Goal: Information Seeking & Learning: Learn about a topic

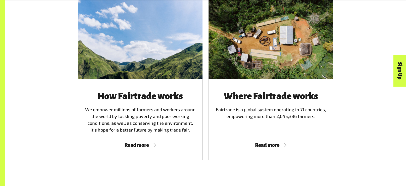
scroll to position [312, 0]
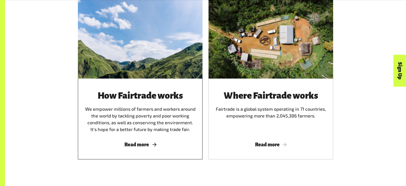
click at [188, 78] on div at bounding box center [140, 37] width 125 height 81
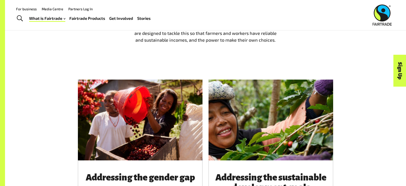
scroll to position [467, 0]
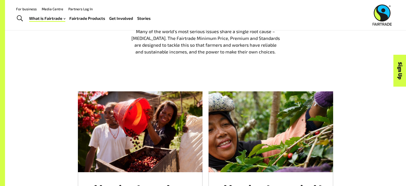
click at [214, 113] on div at bounding box center [271, 131] width 125 height 81
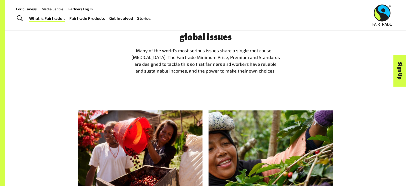
scroll to position [449, 0]
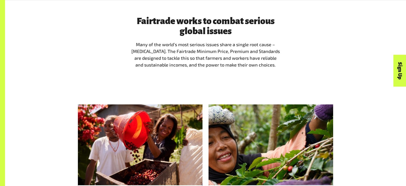
click at [250, 70] on div "Fairtrade works to combat serious global issues Many of the world’s most seriou…" at bounding box center [205, 44] width 157 height 56
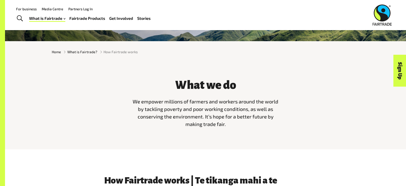
scroll to position [121, 0]
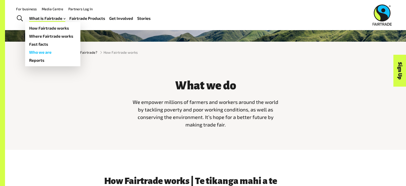
click at [49, 51] on link "Who we are" at bounding box center [52, 52] width 55 height 8
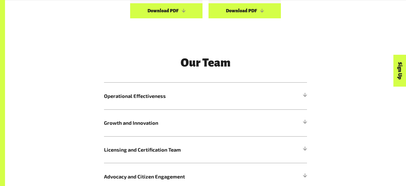
scroll to position [564, 0]
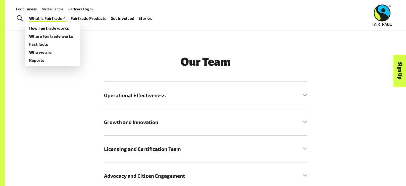
click at [44, 20] on link "What is Fairtrade" at bounding box center [47, 18] width 37 height 7
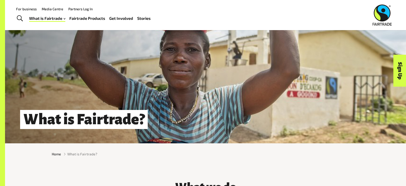
scroll to position [19, 0]
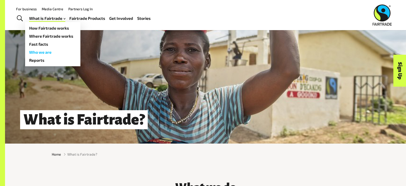
click at [65, 50] on link "Who we are" at bounding box center [52, 52] width 55 height 8
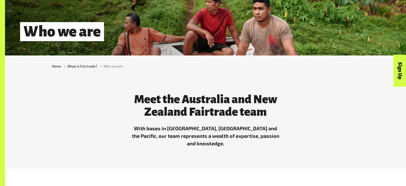
scroll to position [109, 0]
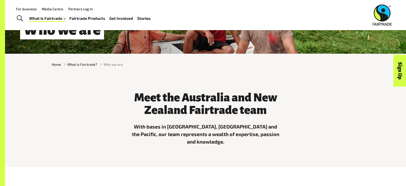
click at [108, 63] on span "Who we are" at bounding box center [113, 64] width 19 height 5
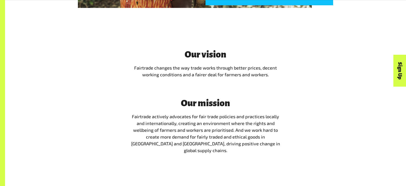
scroll to position [920, 0]
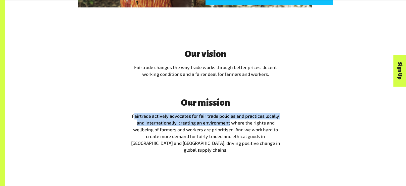
drag, startPoint x: 135, startPoint y: 115, endPoint x: 230, endPoint y: 123, distance: 95.9
click at [230, 123] on span "Fairtrade actively advocates for fair trade policies and practices locally and …" at bounding box center [205, 132] width 149 height 39
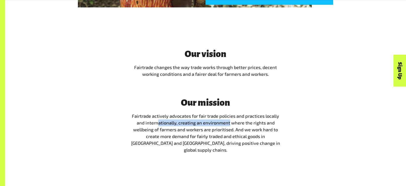
drag, startPoint x: 230, startPoint y: 123, endPoint x: 158, endPoint y: 122, distance: 72.1
click at [158, 122] on span "Fairtrade actively advocates for fair trade policies and practices locally and …" at bounding box center [205, 132] width 149 height 39
click at [158, 123] on span "Fairtrade actively advocates for fair trade policies and practices locally and …" at bounding box center [205, 132] width 149 height 39
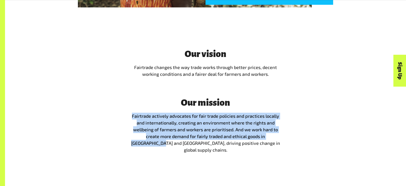
drag, startPoint x: 132, startPoint y: 109, endPoint x: 100, endPoint y: 149, distance: 50.7
click at [100, 149] on div "Our vision Fairtrade changes the way trade works through better prices, decent …" at bounding box center [206, 103] width 314 height 109
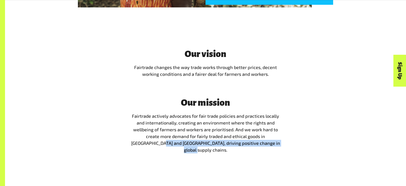
drag, startPoint x: 100, startPoint y: 148, endPoint x: 324, endPoint y: 155, distance: 224.5
click at [324, 155] on div "Our vision Fairtrade changes the way trade works through better prices, decent …" at bounding box center [205, 103] width 401 height 141
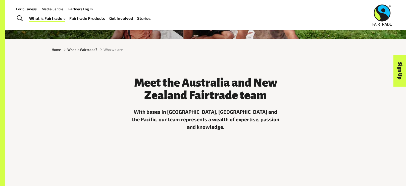
scroll to position [105, 0]
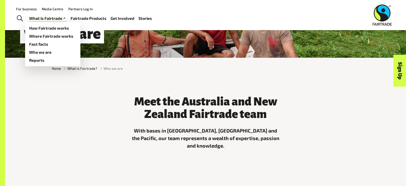
click at [49, 19] on link "What is Fairtrade" at bounding box center [47, 18] width 37 height 7
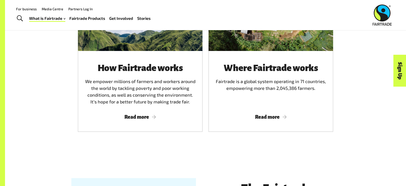
scroll to position [332, 0]
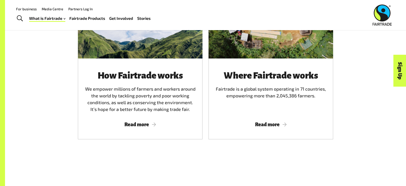
click at [195, 105] on div "How Fairtrade works We empower millions of farmers and workers around the world…" at bounding box center [140, 92] width 113 height 42
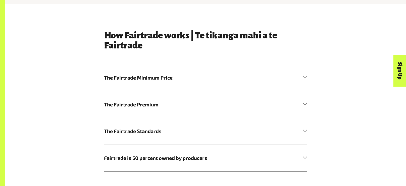
scroll to position [267, 0]
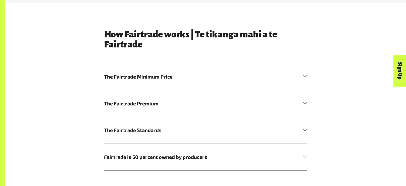
click at [138, 137] on h5 "The Fairtrade Standards" at bounding box center [205, 130] width 203 height 27
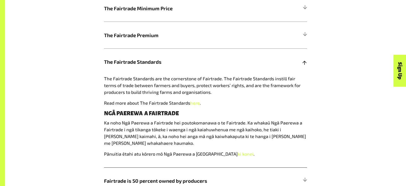
scroll to position [336, 0]
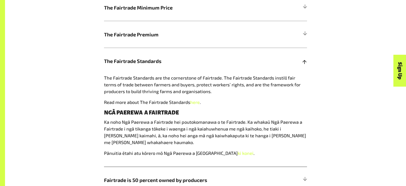
click at [156, 52] on h5 "The Fairtrade Standards" at bounding box center [205, 61] width 203 height 27
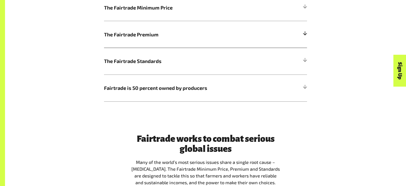
click at [168, 27] on h5 "The Fairtrade Premium" at bounding box center [205, 34] width 203 height 27
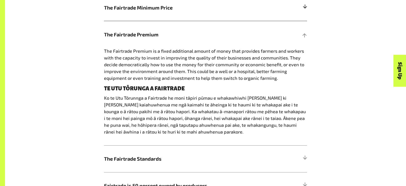
click at [167, 12] on h5 "The Fairtrade Minimum Price" at bounding box center [205, 7] width 203 height 27
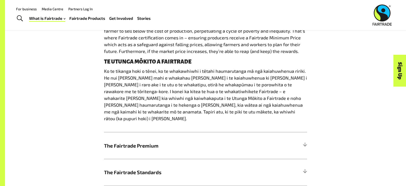
click at [84, 20] on link "Fairtrade Products" at bounding box center [87, 18] width 36 height 7
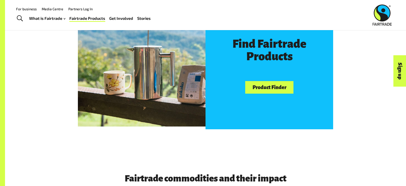
scroll to position [304, 0]
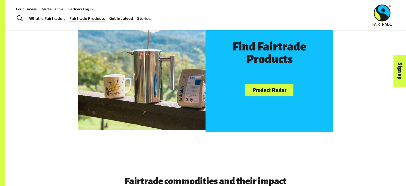
click at [274, 78] on div "Find Fairtrade Products Product Finder" at bounding box center [270, 69] width 128 height 128
click at [276, 86] on link "Product Finder" at bounding box center [269, 90] width 48 height 13
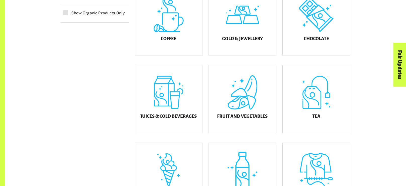
scroll to position [181, 0]
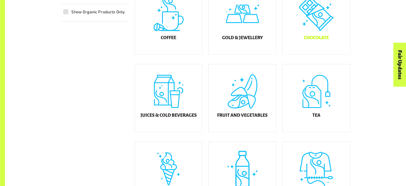
click at [317, 20] on div "Chocolate" at bounding box center [316, 21] width 67 height 68
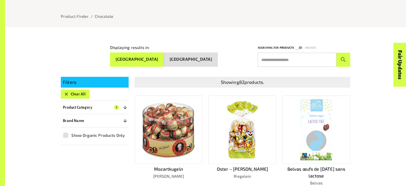
scroll to position [73, 0]
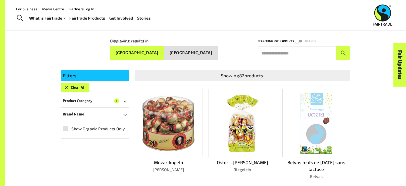
click at [84, 85] on button "Clear All" at bounding box center [75, 87] width 29 height 9
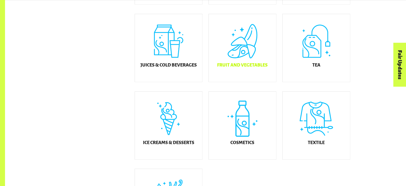
scroll to position [232, 0]
click at [207, 39] on div "Fruit and Vegetables" at bounding box center [240, 44] width 74 height 78
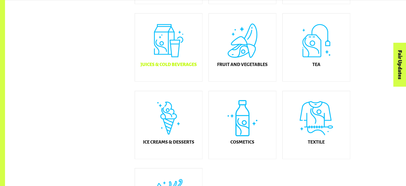
click at [176, 55] on div "Juices & Cold Beverages" at bounding box center [168, 48] width 67 height 68
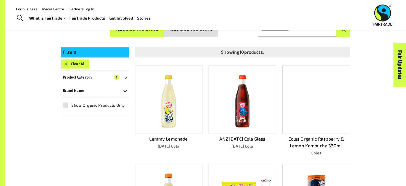
scroll to position [96, 0]
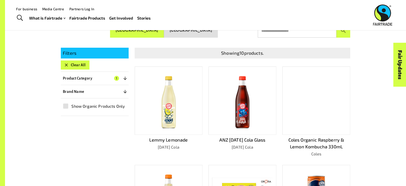
click at [76, 67] on div "Filters Clear All Product Category 1 ​ Coffee Gold & Jewellery Chocolate Juices…" at bounding box center [95, 82] width 68 height 68
click at [75, 62] on button "Clear All" at bounding box center [75, 65] width 29 height 9
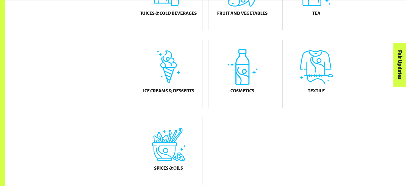
scroll to position [294, 0]
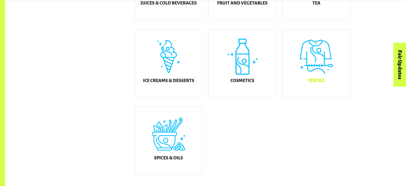
click at [306, 58] on div "Textile" at bounding box center [316, 64] width 67 height 68
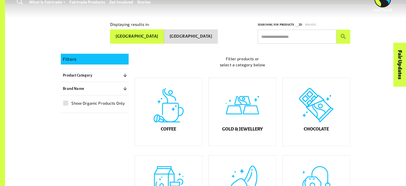
scroll to position [94, 0]
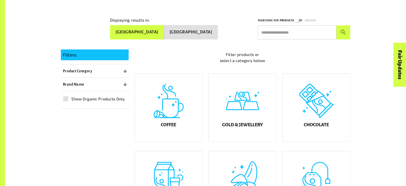
click at [204, 98] on div "Gold & Jewellery" at bounding box center [240, 105] width 74 height 78
click at [218, 97] on div "Gold & Jewellery" at bounding box center [242, 108] width 67 height 68
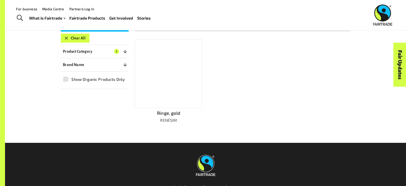
scroll to position [122, 0]
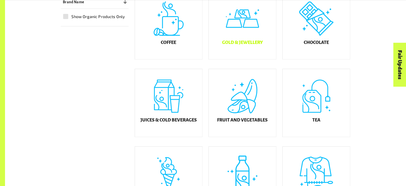
scroll to position [181, 0]
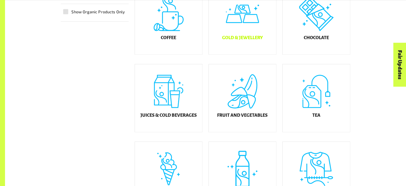
click at [239, 127] on div "Fruit and Vegetables" at bounding box center [242, 98] width 67 height 68
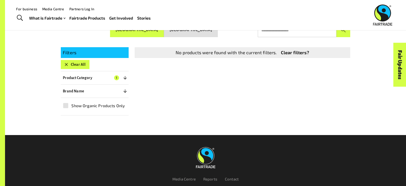
scroll to position [94, 0]
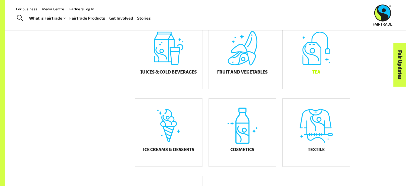
click at [325, 77] on div "Tea" at bounding box center [316, 55] width 67 height 68
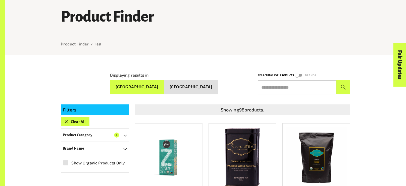
scroll to position [41, 0]
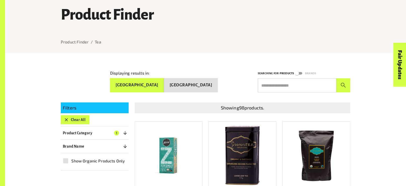
click at [161, 78] on button "[GEOGRAPHIC_DATA]" at bounding box center [137, 85] width 54 height 14
click at [106, 145] on button "Brand Name 0" at bounding box center [95, 146] width 68 height 9
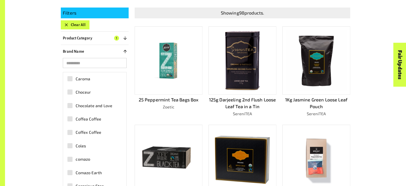
scroll to position [346, 0]
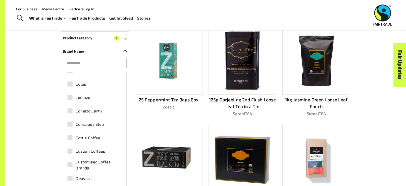
click at [102, 52] on button "Brand Name 0" at bounding box center [95, 51] width 68 height 9
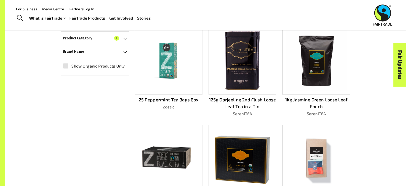
click at [126, 40] on button "Product Category 1" at bounding box center [95, 38] width 68 height 9
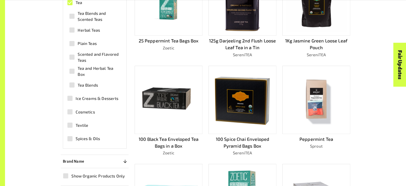
scroll to position [0, 0]
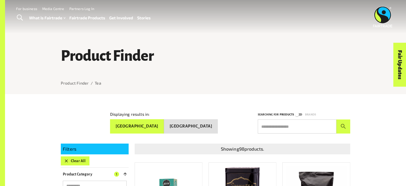
click at [72, 157] on button "Clear All" at bounding box center [75, 161] width 29 height 9
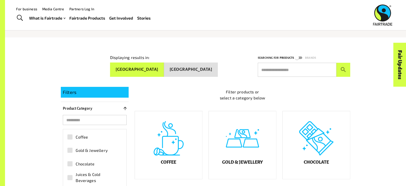
scroll to position [56, 0]
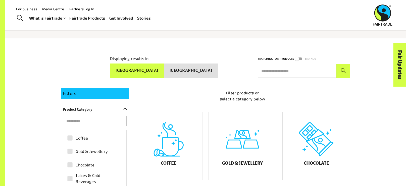
click at [277, 65] on input "text" at bounding box center [297, 71] width 79 height 14
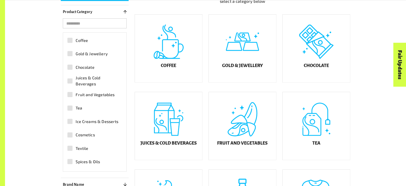
scroll to position [158, 0]
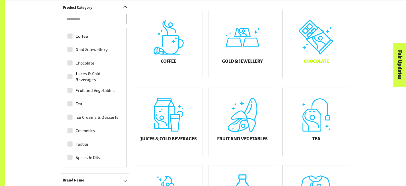
click at [317, 34] on div "Chocolate" at bounding box center [316, 44] width 67 height 68
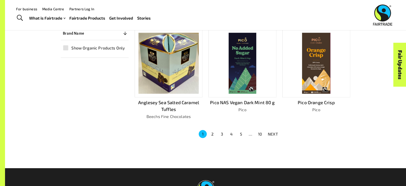
scroll to position [323, 0]
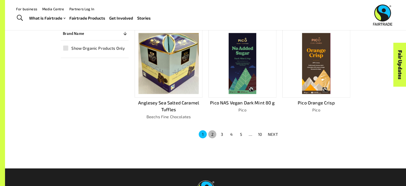
click at [209, 131] on button "2" at bounding box center [212, 134] width 8 height 8
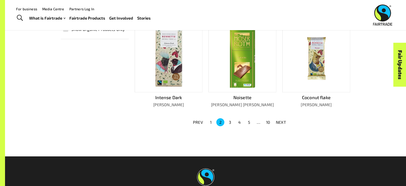
scroll to position [340, 0]
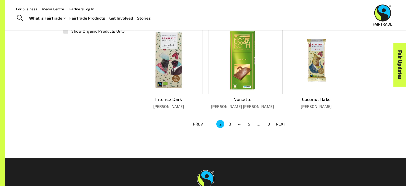
click at [225, 123] on li "3" at bounding box center [230, 124] width 10 height 8
click at [229, 124] on button "3" at bounding box center [230, 124] width 8 height 8
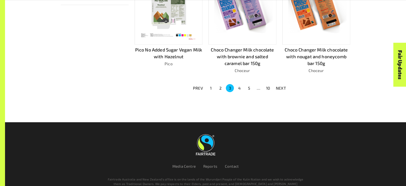
scroll to position [395, 0]
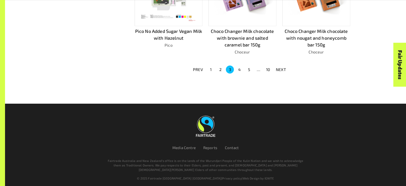
click at [238, 66] on button "4" at bounding box center [239, 70] width 8 height 8
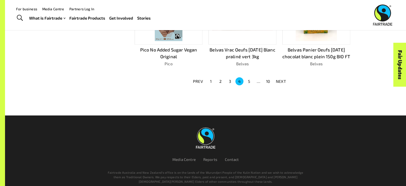
scroll to position [402, 0]
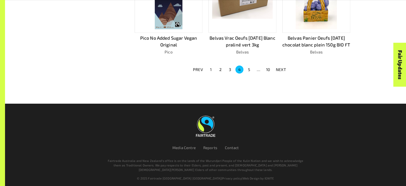
click at [249, 66] on button "5" at bounding box center [249, 70] width 8 height 8
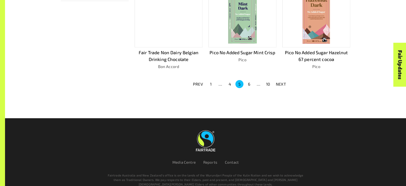
scroll to position [388, 0]
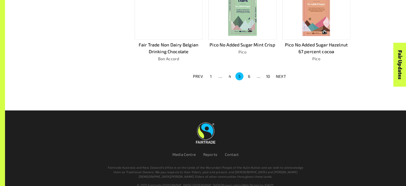
click at [249, 72] on button "6" at bounding box center [249, 76] width 8 height 8
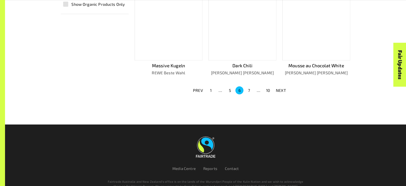
scroll to position [387, 0]
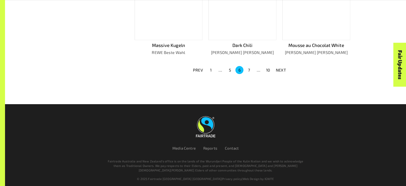
click at [248, 66] on button "7" at bounding box center [249, 70] width 8 height 8
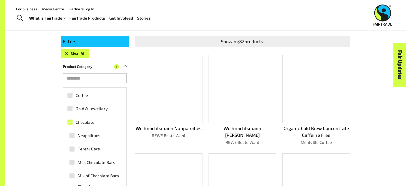
scroll to position [107, 0]
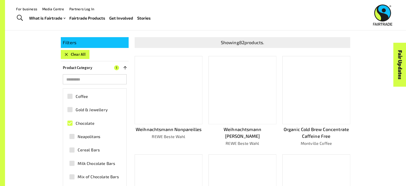
click at [71, 53] on button "Clear All" at bounding box center [75, 54] width 29 height 9
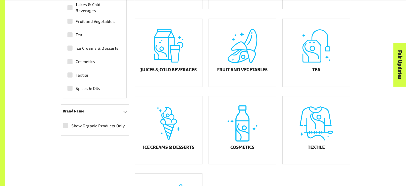
scroll to position [227, 0]
click at [296, 63] on div "Tea" at bounding box center [316, 53] width 67 height 68
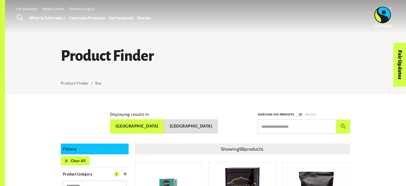
click at [74, 162] on button "Clear All" at bounding box center [75, 161] width 29 height 9
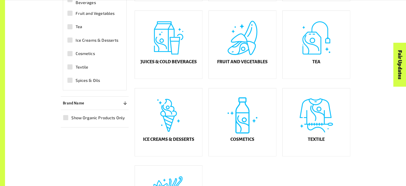
scroll to position [246, 0]
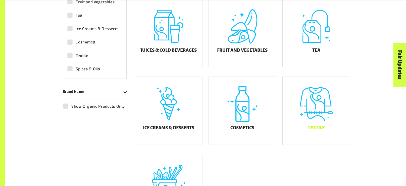
click at [298, 95] on div "Textile" at bounding box center [316, 111] width 67 height 68
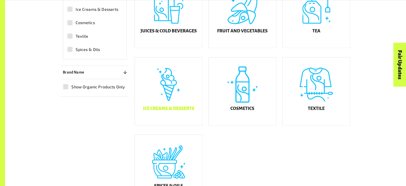
scroll to position [268, 0]
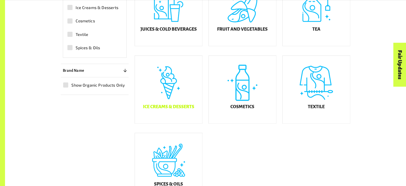
click at [176, 99] on div "Ice Creams & Desserts" at bounding box center [168, 90] width 67 height 68
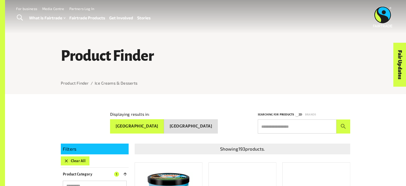
click at [76, 157] on button "Clear All" at bounding box center [75, 161] width 29 height 9
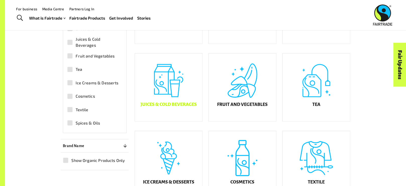
click at [184, 80] on div "Juices & Cold Beverages" at bounding box center [168, 88] width 67 height 68
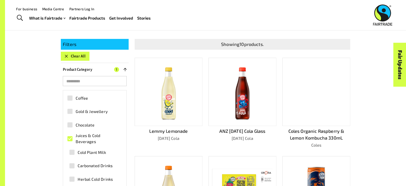
scroll to position [93, 0]
